Goal: Information Seeking & Learning: Learn about a topic

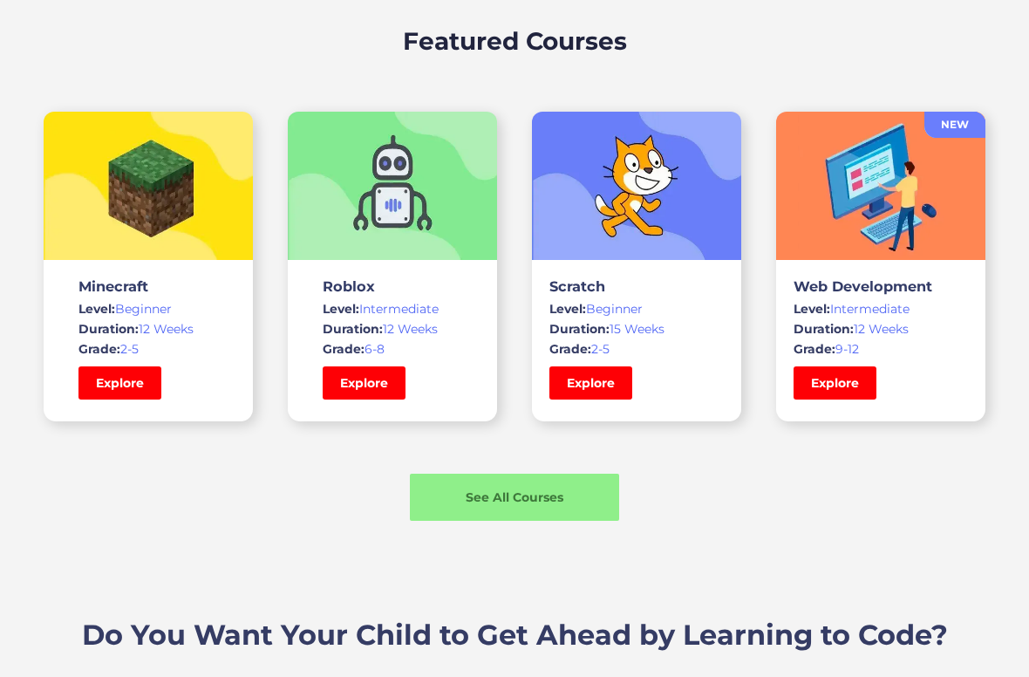
scroll to position [1189, 0]
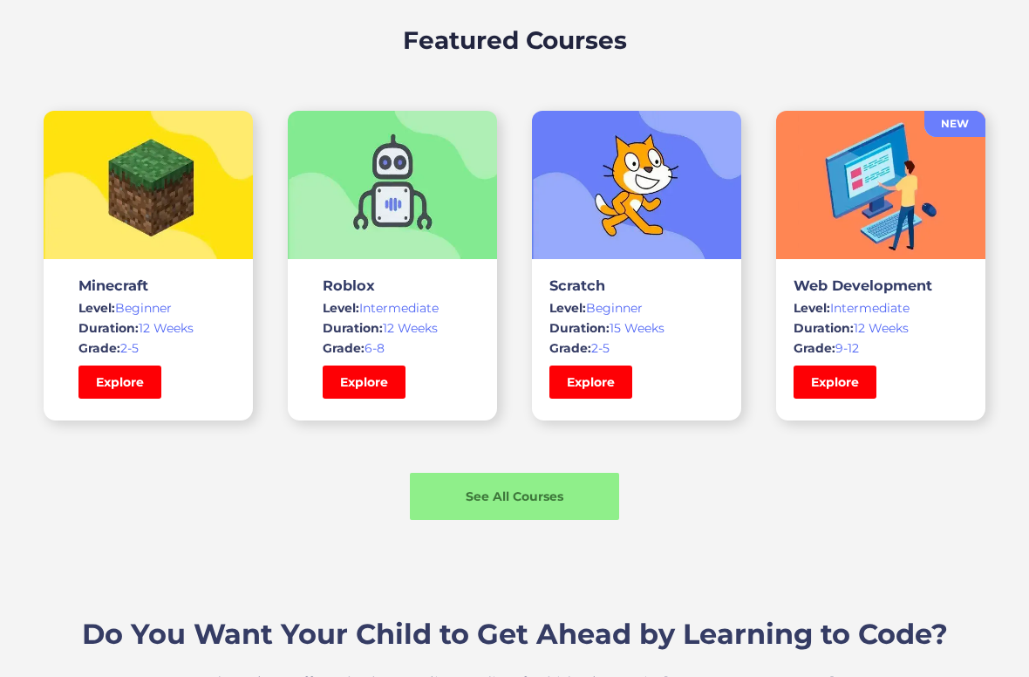
click at [113, 375] on link "Explore" at bounding box center [119, 381] width 83 height 33
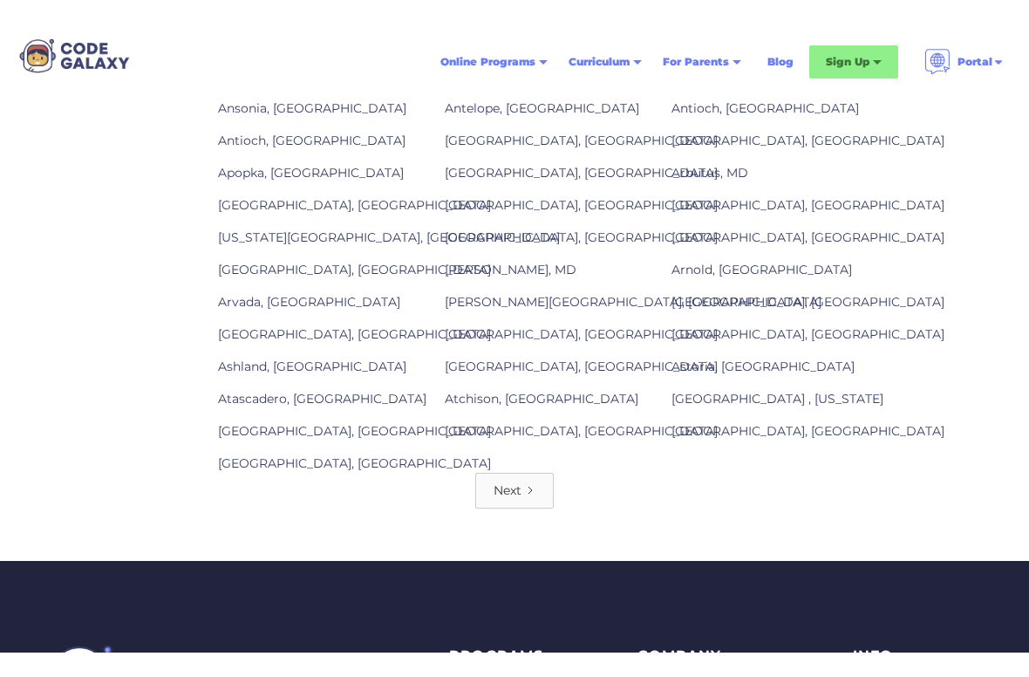
scroll to position [2119, 0]
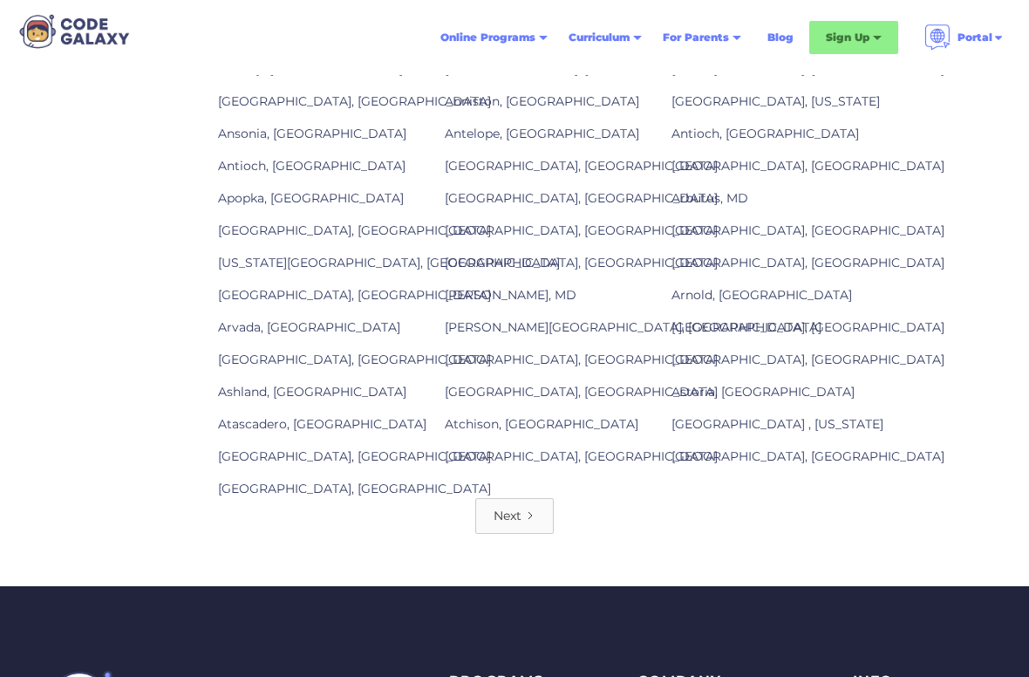
click at [515, 512] on div "Next" at bounding box center [507, 515] width 28 height 17
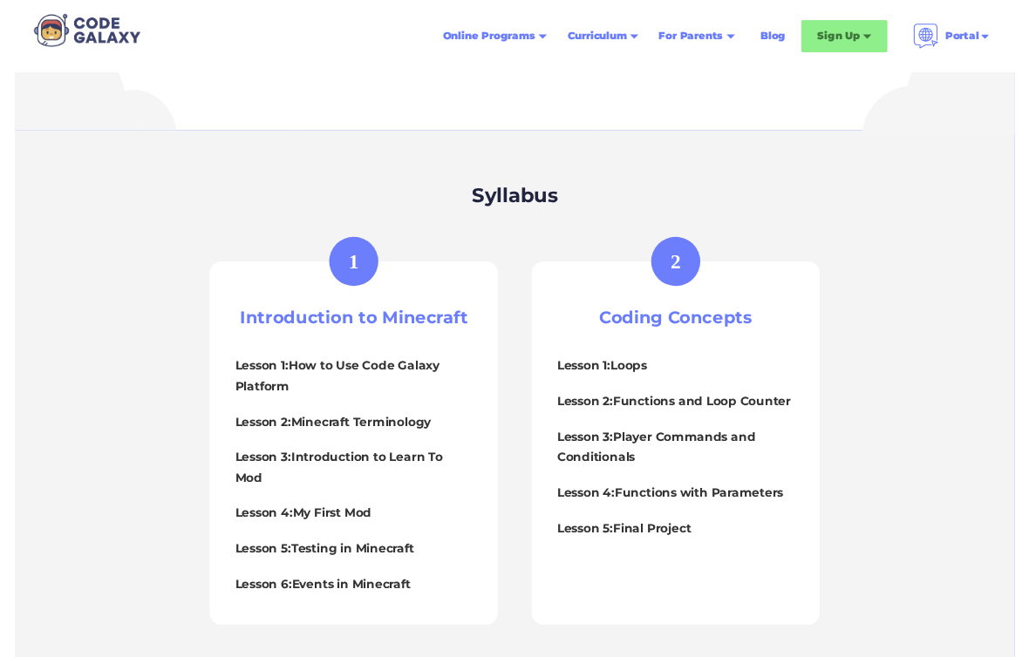
scroll to position [690, 0]
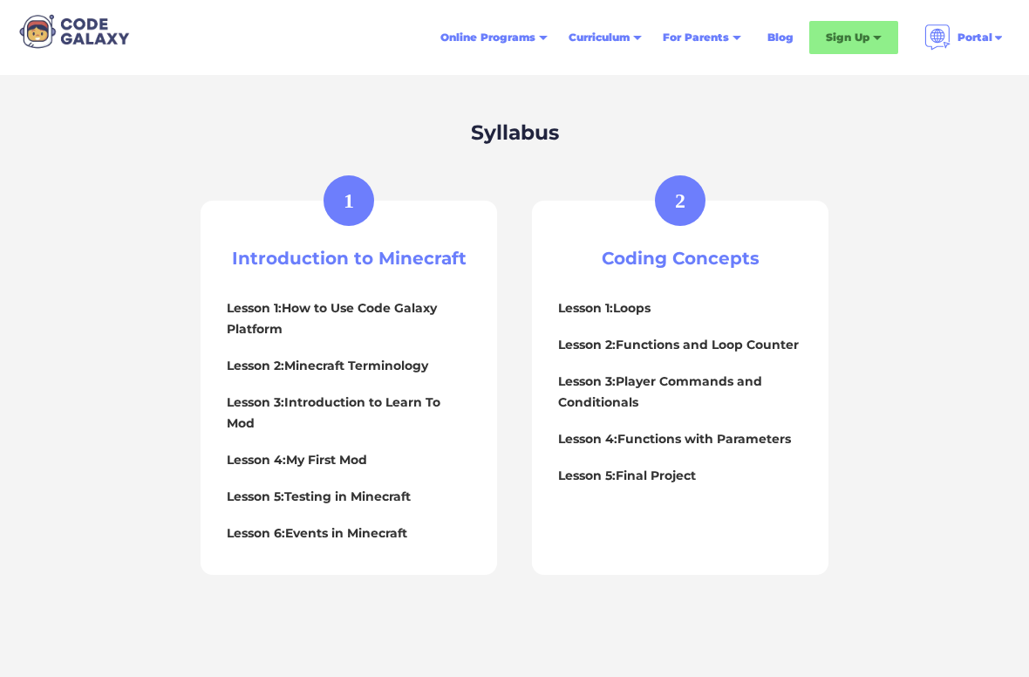
click at [331, 214] on div "1" at bounding box center [348, 200] width 51 height 51
click at [694, 209] on div "2" at bounding box center [680, 200] width 51 height 51
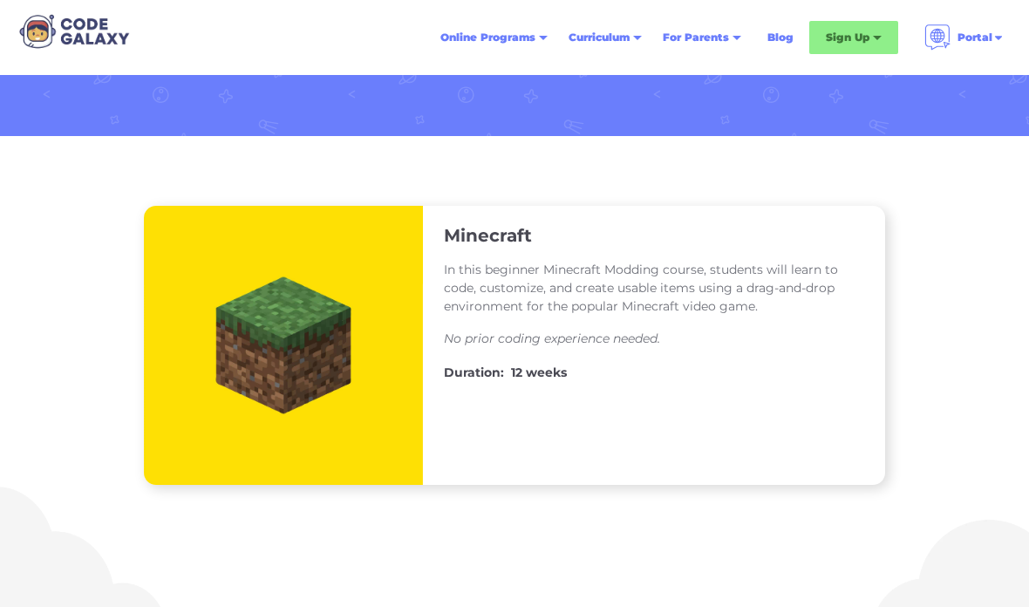
scroll to position [0, 0]
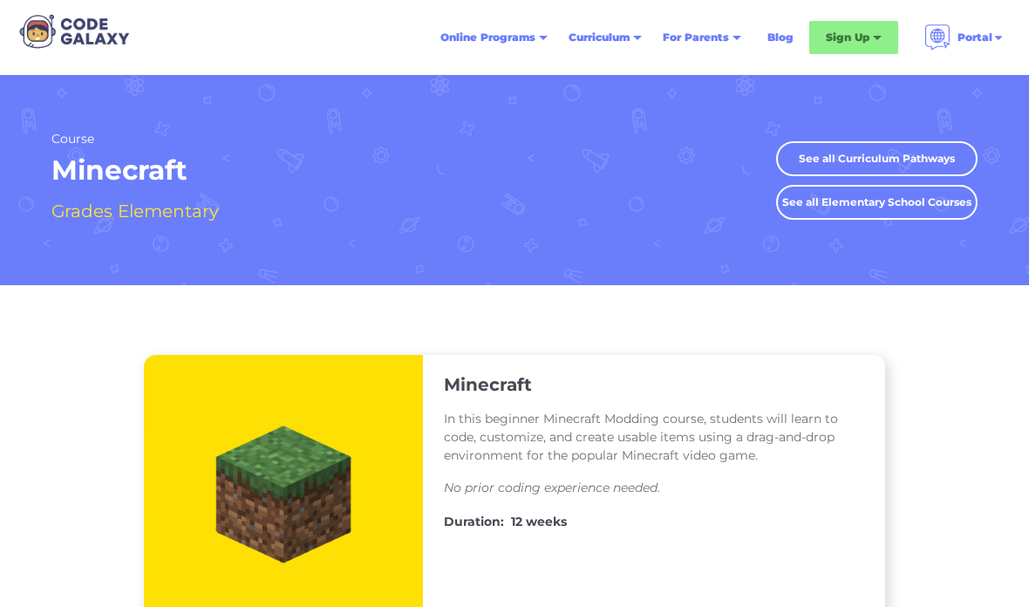
click at [123, 213] on h4 "Elementary" at bounding box center [168, 211] width 101 height 30
click at [928, 160] on link "See all Curriculum Pathways" at bounding box center [876, 158] width 201 height 35
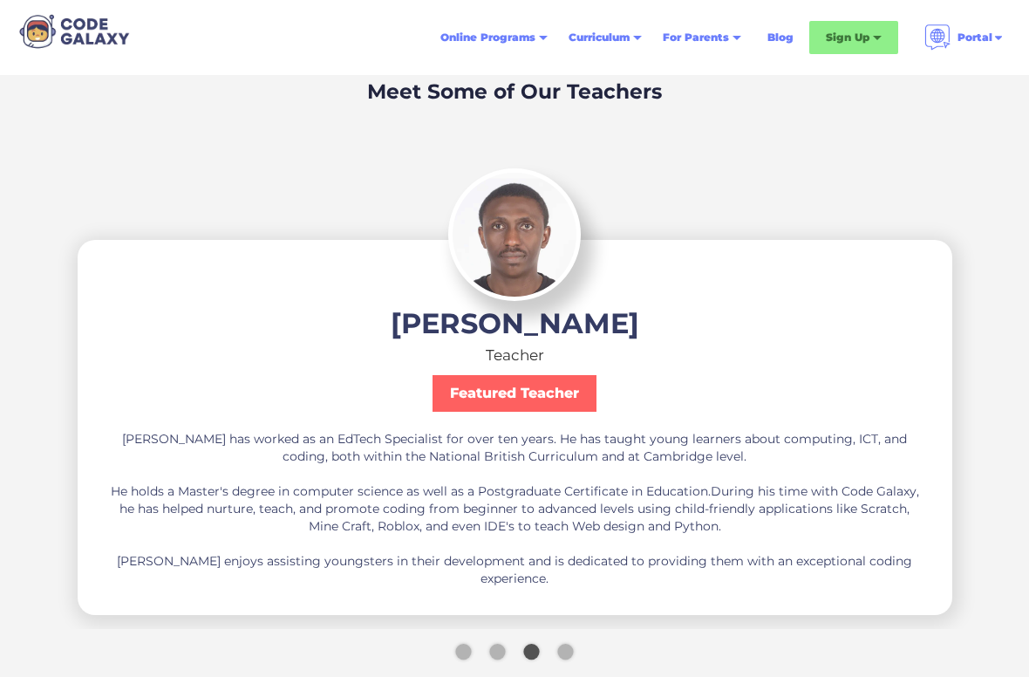
scroll to position [4547, 0]
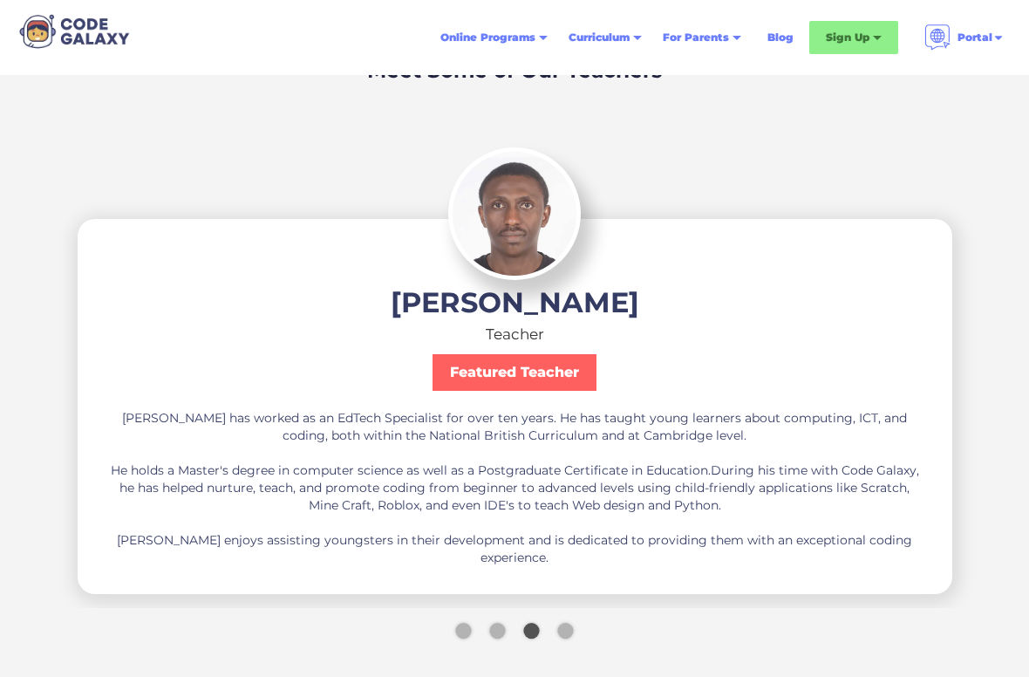
click at [105, 435] on div "[PERSON_NAME] has worked as an EdTech Specialist for over ten years. He has tau…" at bounding box center [514, 487] width 819 height 157
click at [113, 387] on div "Anthony Teacher Featured Teacher Anthony has worked as an EdTech Specialist for…" at bounding box center [514, 427] width 819 height 277
click at [571, 606] on div "Show slide 4 of 4" at bounding box center [565, 630] width 16 height 16
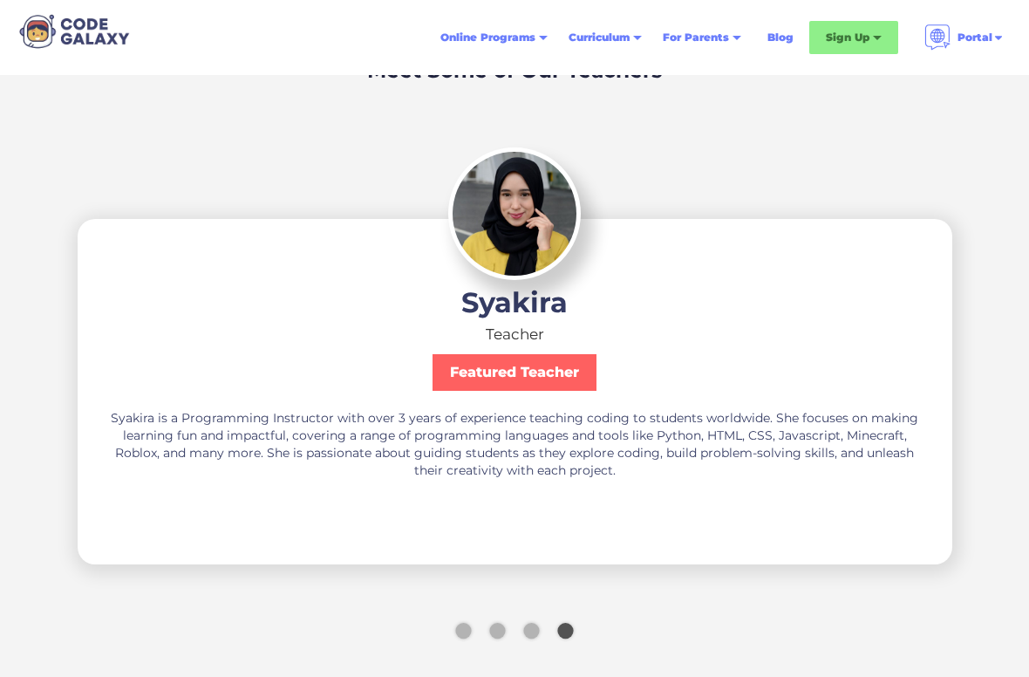
click at [461, 606] on div "Show slide 1 of 4" at bounding box center [463, 630] width 16 height 16
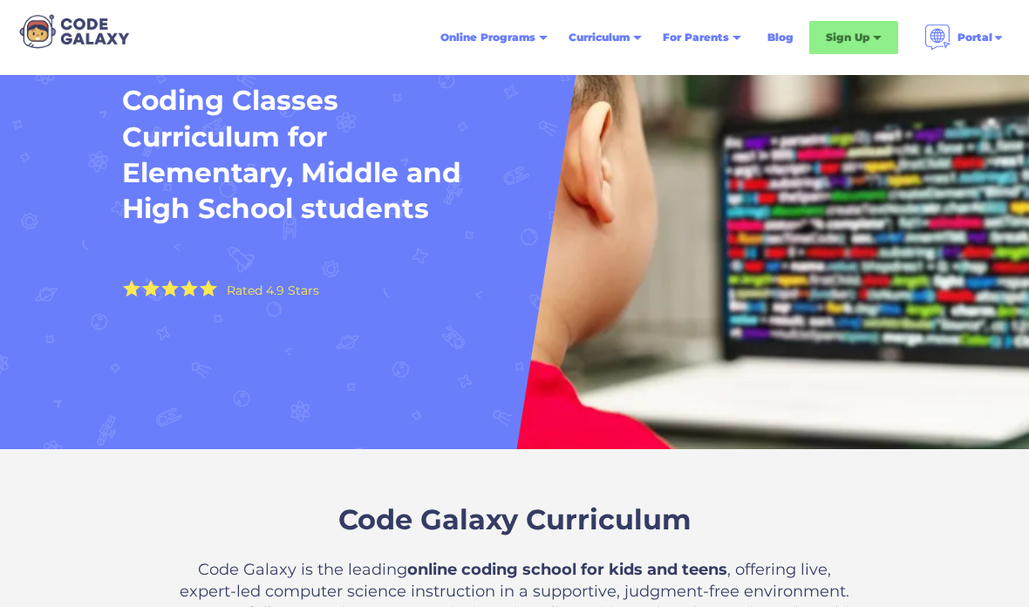
scroll to position [0, 0]
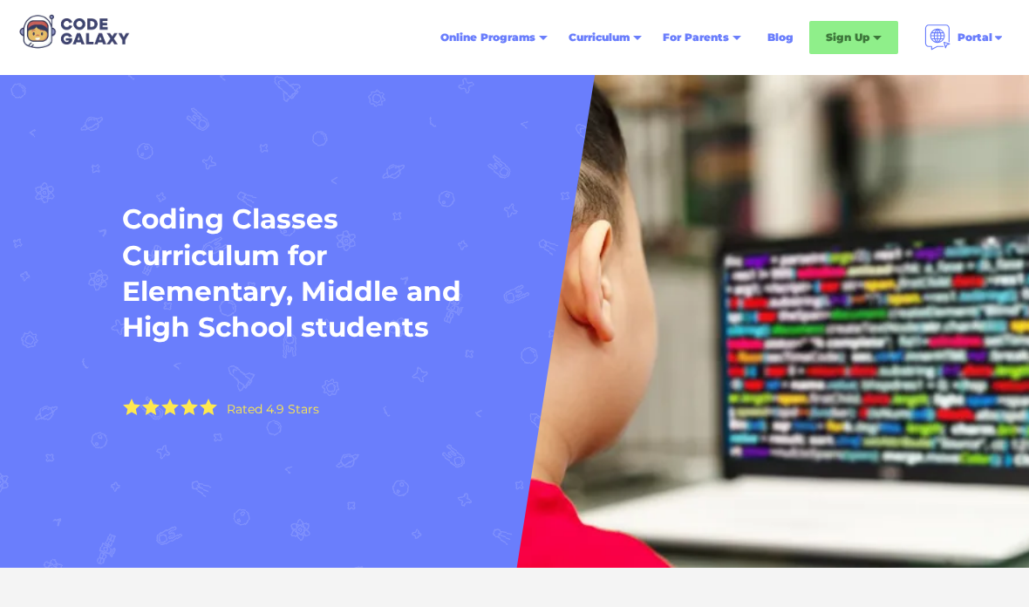
click at [868, 41] on div "Sign Up" at bounding box center [848, 37] width 44 height 17
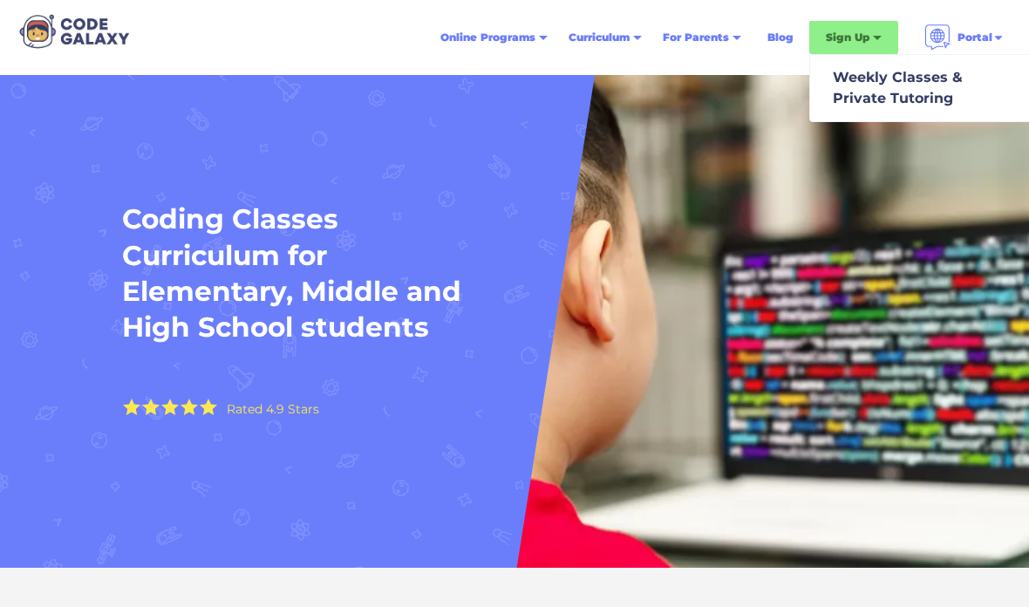
click at [928, 78] on div "Weekly Classes & Private Tutoring" at bounding box center [894, 88] width 137 height 42
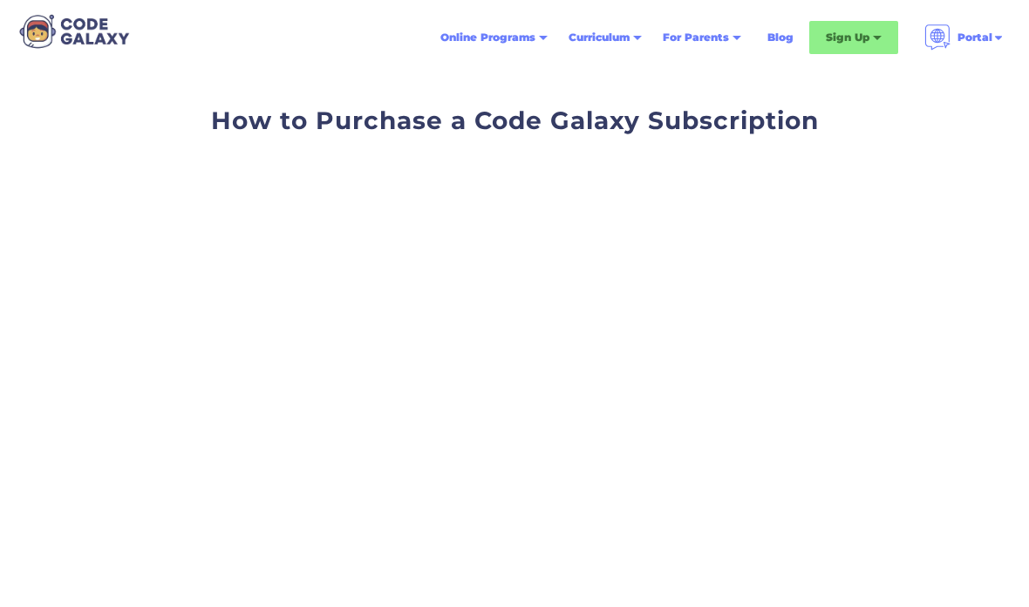
click at [516, 37] on div "Online Programs" at bounding box center [487, 37] width 95 height 17
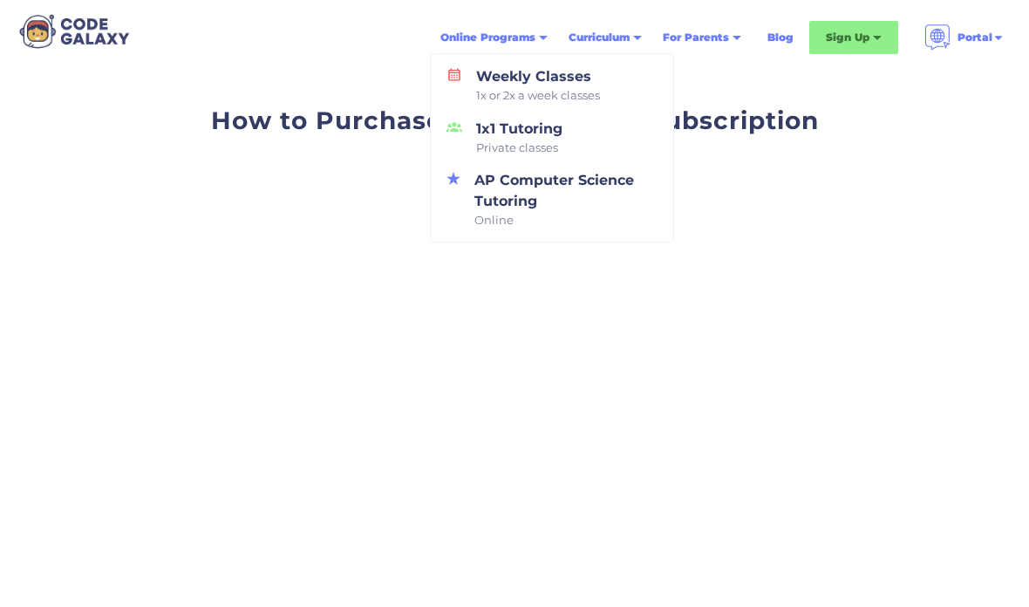
click at [546, 85] on div "Weekly Classes 1x or 2x a week classes" at bounding box center [534, 85] width 131 height 38
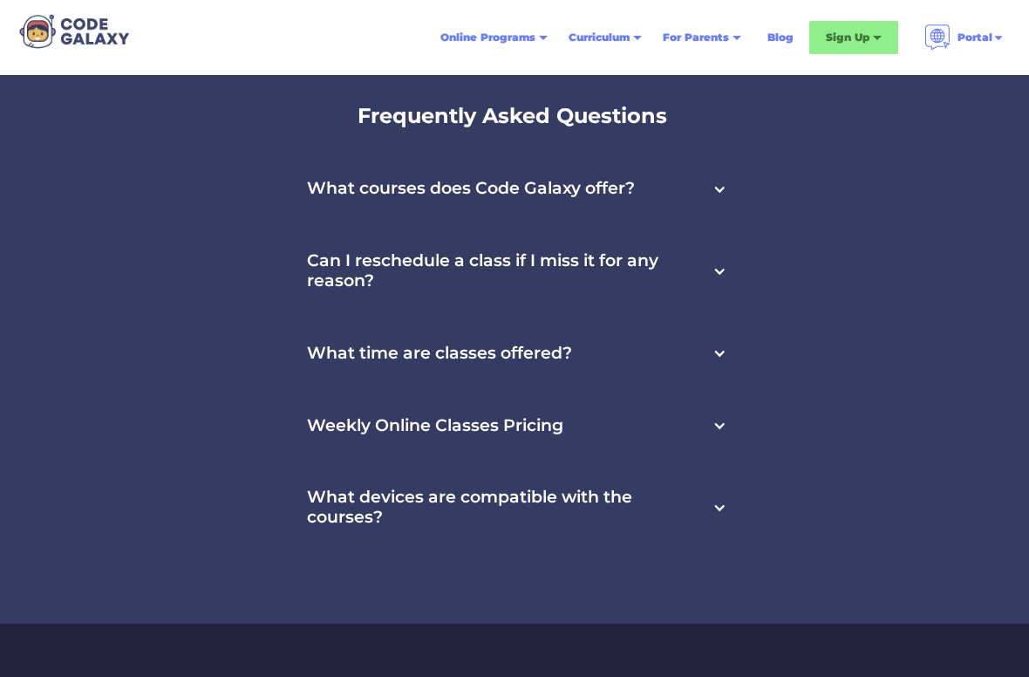
scroll to position [5910, 0]
click at [711, 480] on div "What devices are compatible with the courses?" at bounding box center [515, 506] width 458 height 92
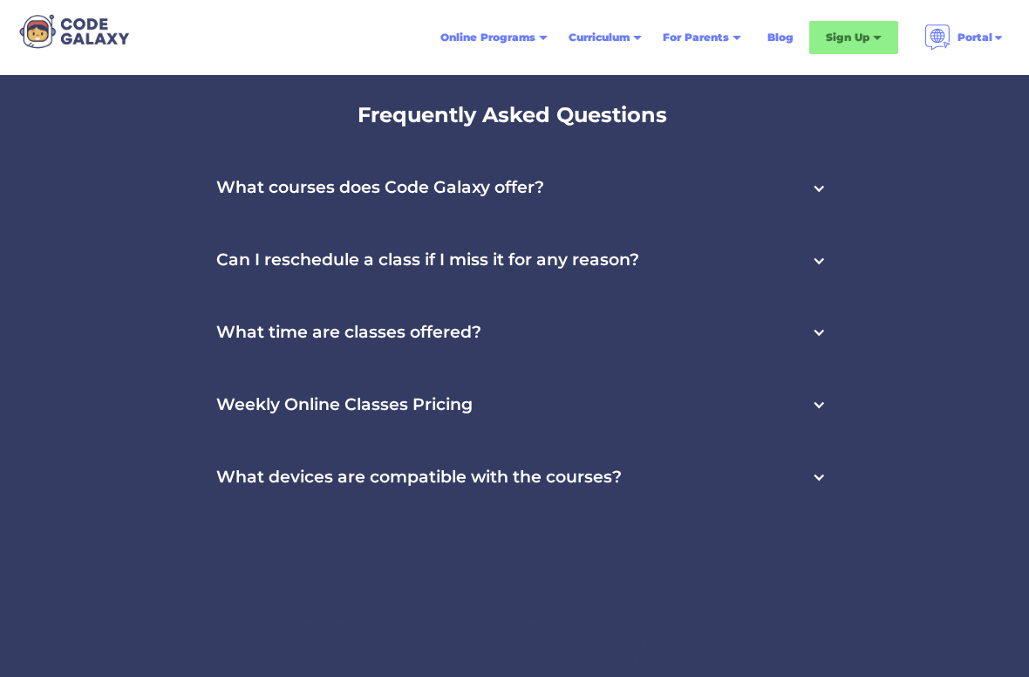
click at [817, 470] on div at bounding box center [819, 477] width 14 height 14
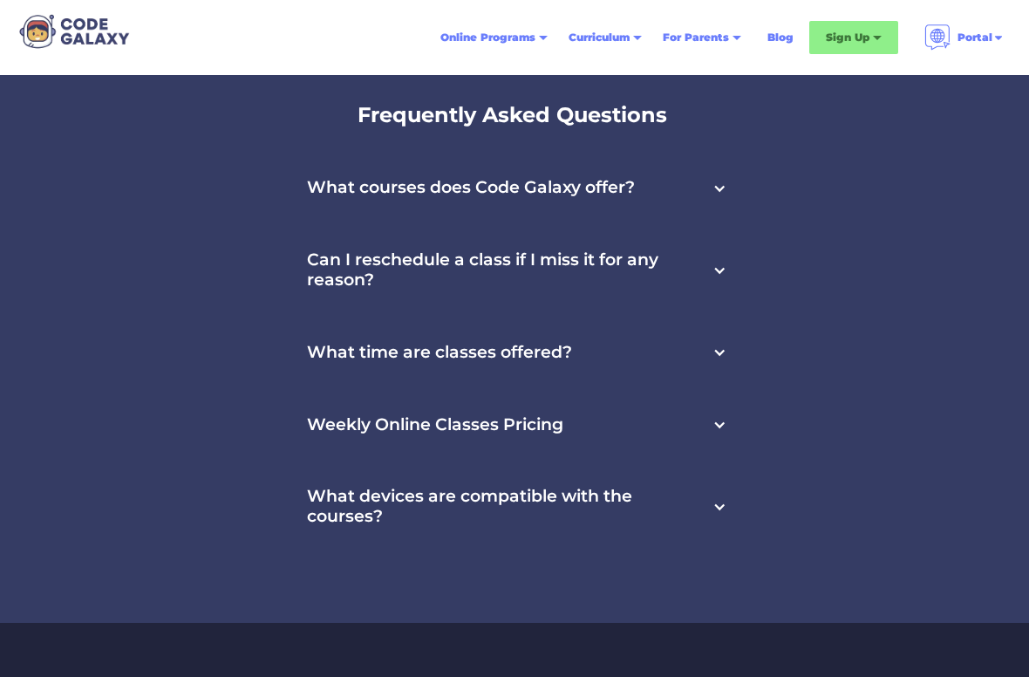
click at [357, 486] on h3 "What devices are compatible with the courses?" at bounding box center [508, 506] width 402 height 40
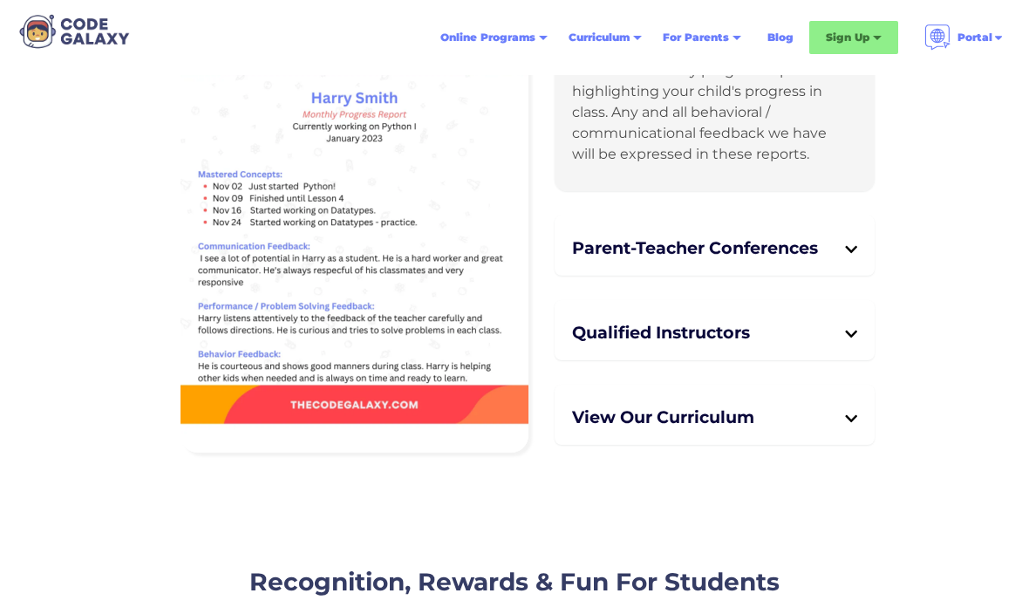
scroll to position [4264, 0]
